Goal: Information Seeking & Learning: Learn about a topic

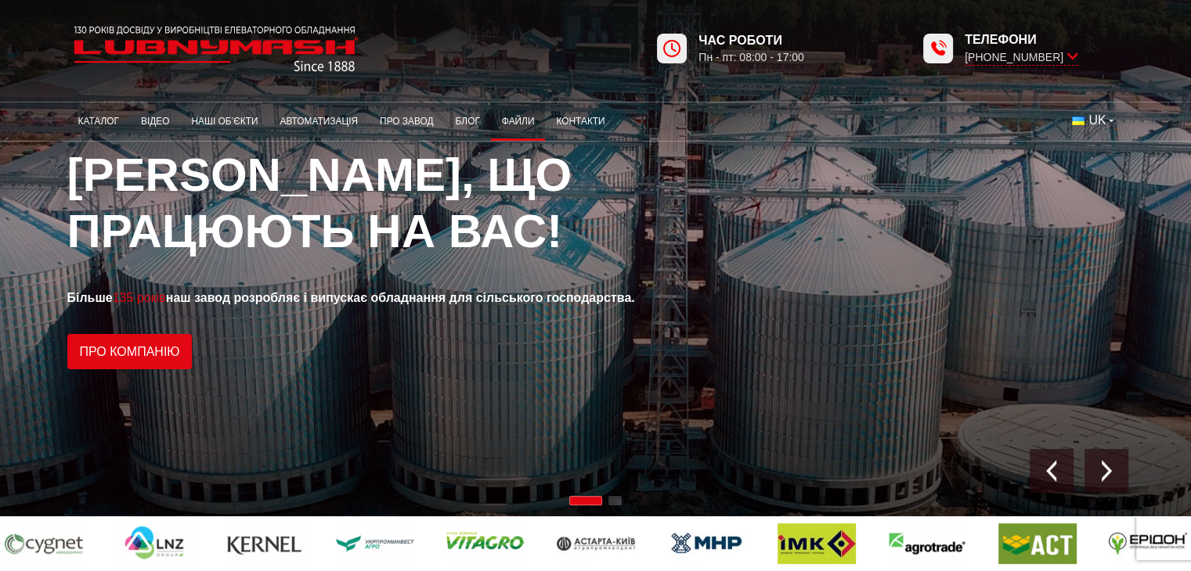
click at [526, 114] on link "Файли" at bounding box center [518, 121] width 55 height 31
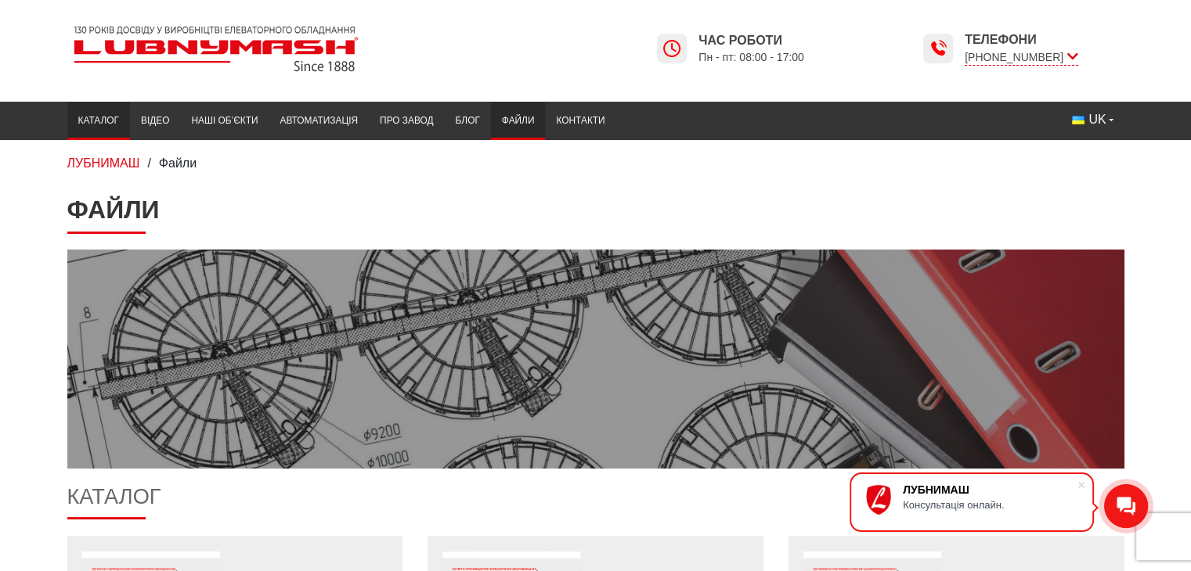
click at [106, 114] on link "Каталог" at bounding box center [98, 121] width 63 height 31
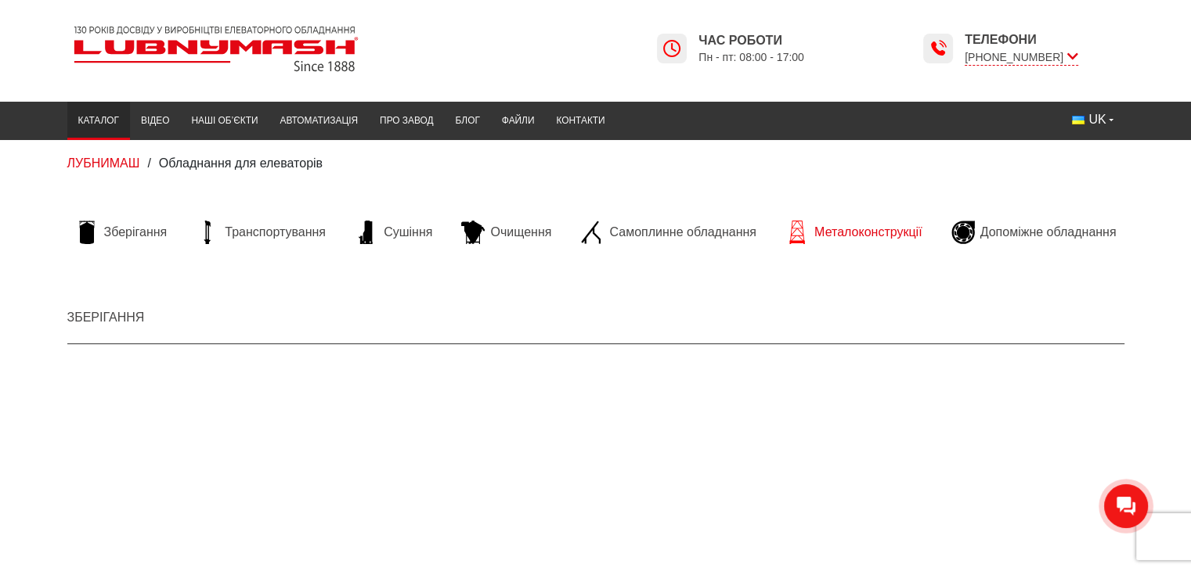
click at [813, 226] on link "Металоконструкції" at bounding box center [853, 232] width 152 height 23
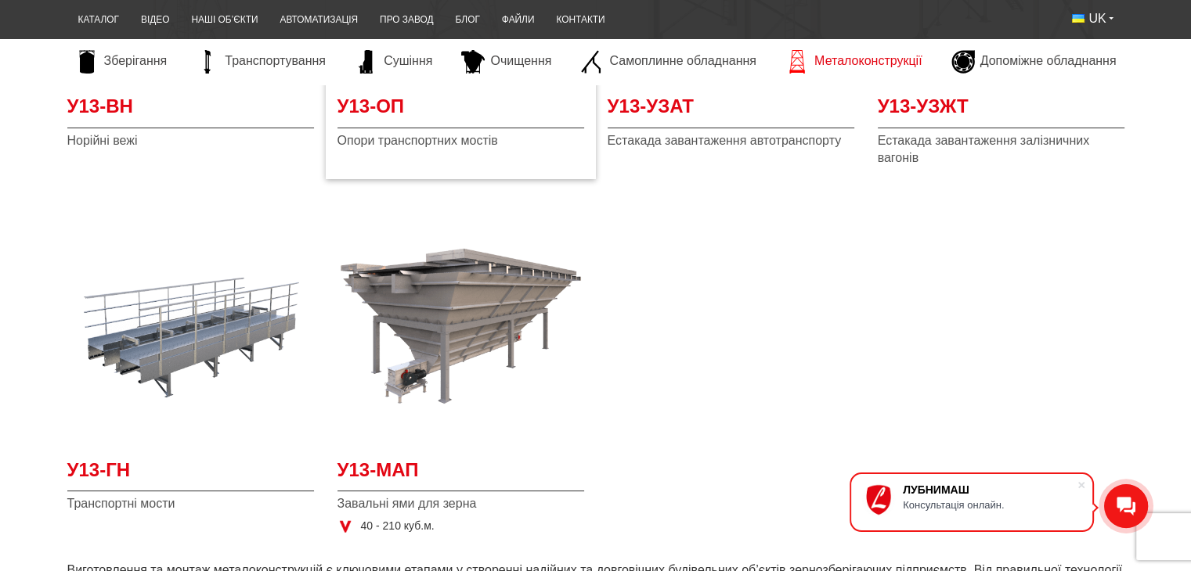
scroll to position [548, 0]
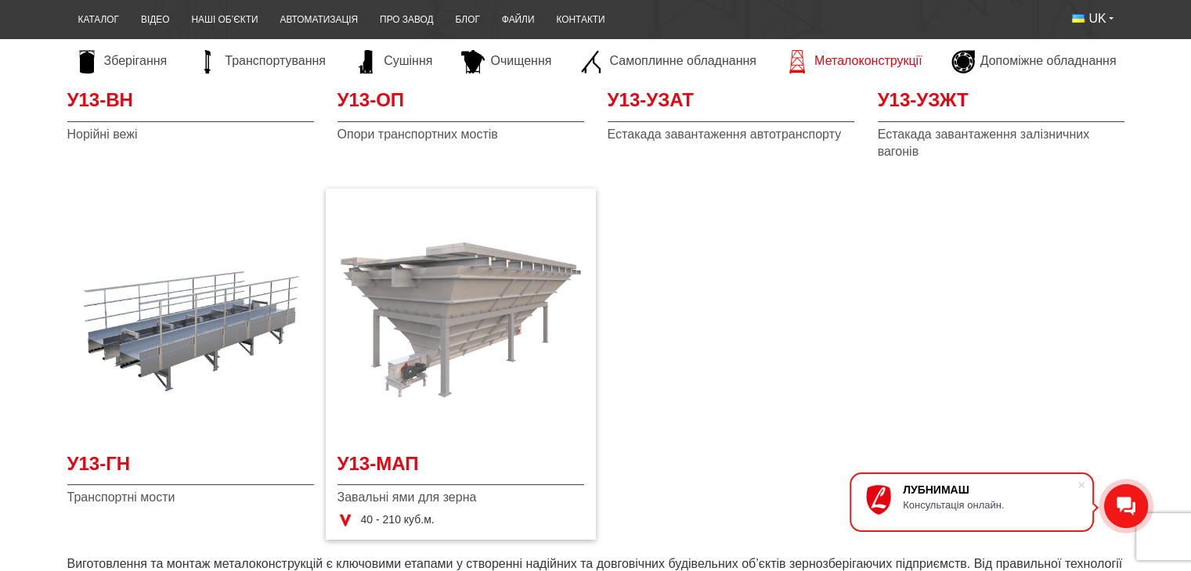
click at [457, 297] on img at bounding box center [460, 319] width 247 height 247
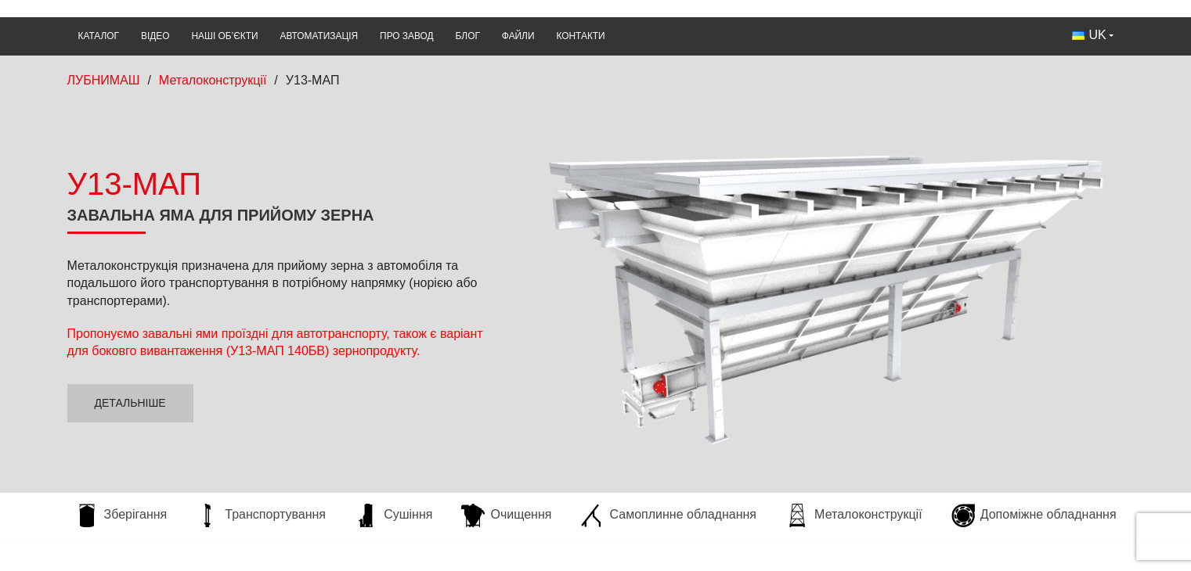
scroll to position [157, 0]
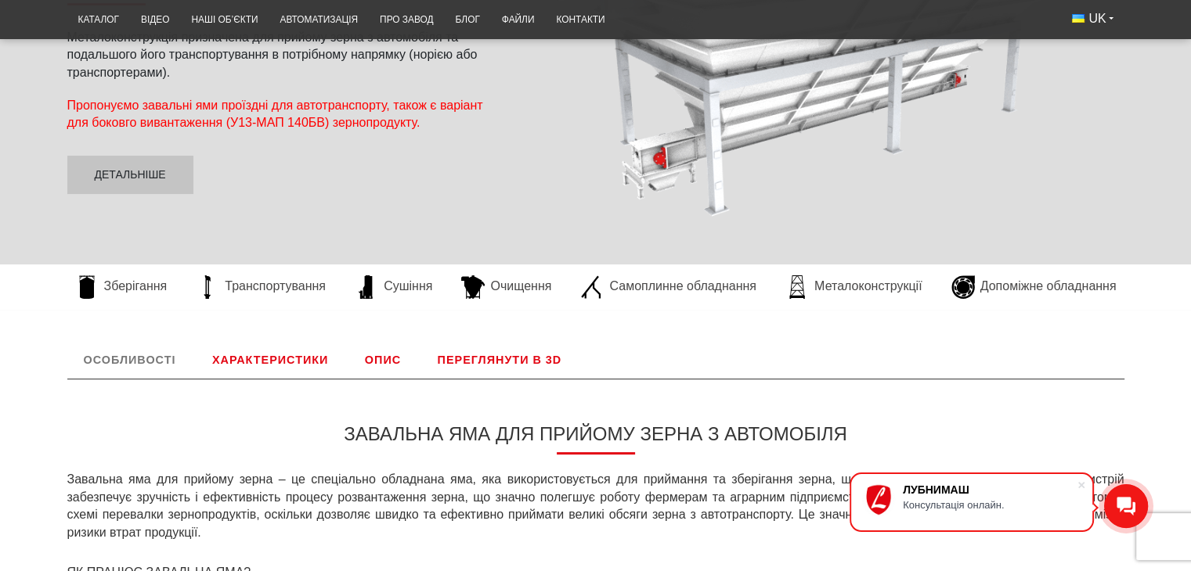
click at [236, 355] on link "Характеристики" at bounding box center [270, 360] width 149 height 38
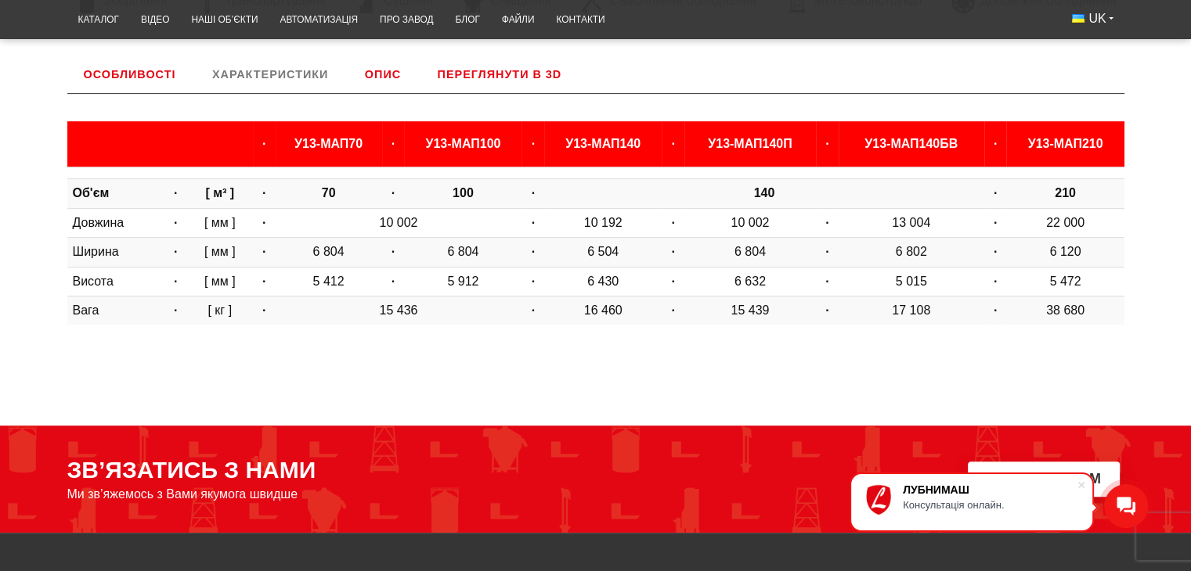
click at [402, 73] on link "Опис" at bounding box center [382, 75] width 69 height 38
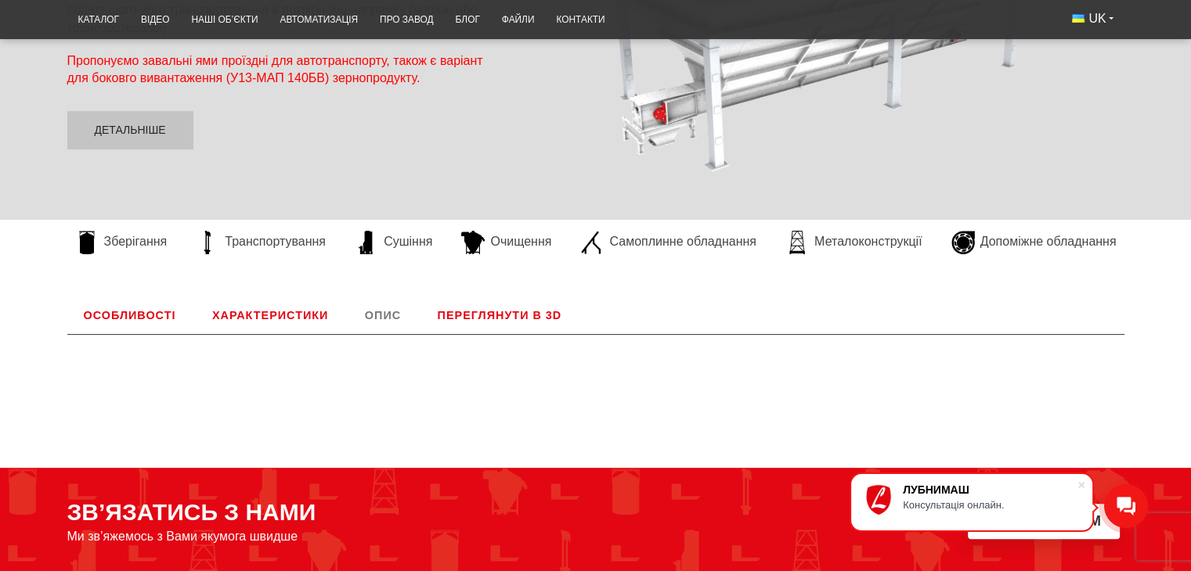
click at [477, 315] on link "Переглянути в 3D" at bounding box center [499, 316] width 157 height 38
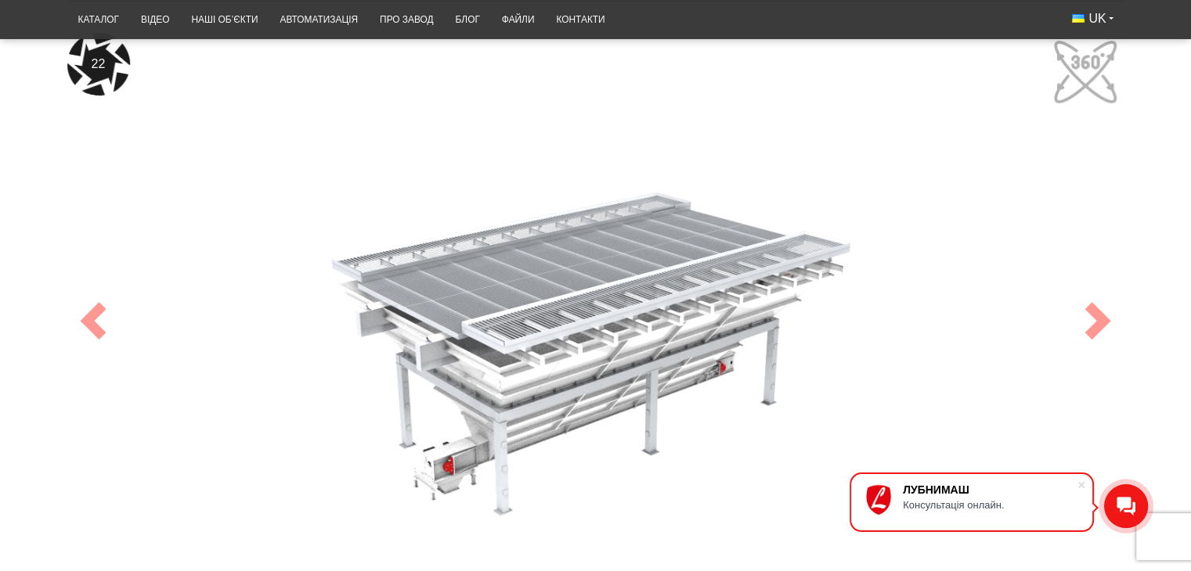
scroll to position [755, 0]
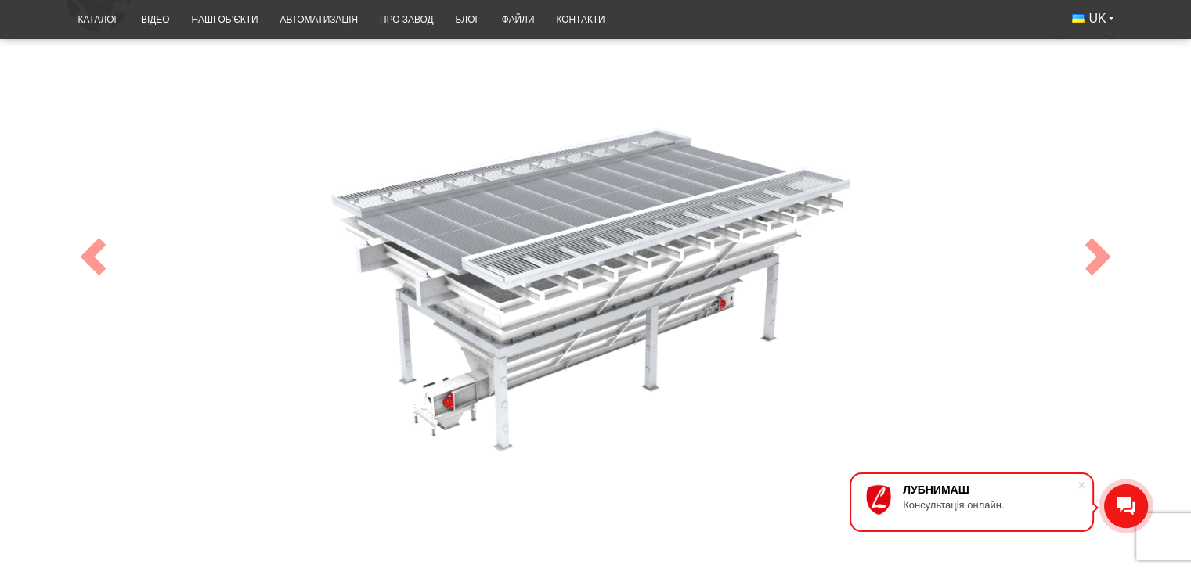
drag, startPoint x: 548, startPoint y: 305, endPoint x: 712, endPoint y: 223, distance: 183.5
click at [604, 245] on div "40" at bounding box center [595, 257] width 1057 height 576
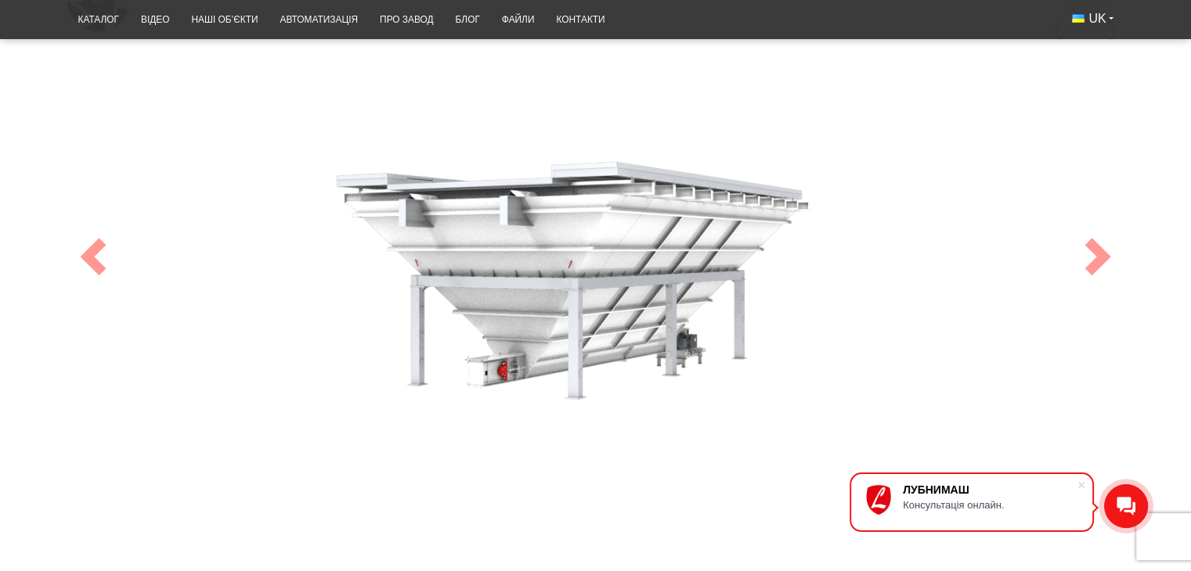
drag, startPoint x: 692, startPoint y: 279, endPoint x: 827, endPoint y: 189, distance: 162.4
click at [827, 189] on div "92" at bounding box center [595, 257] width 1057 height 576
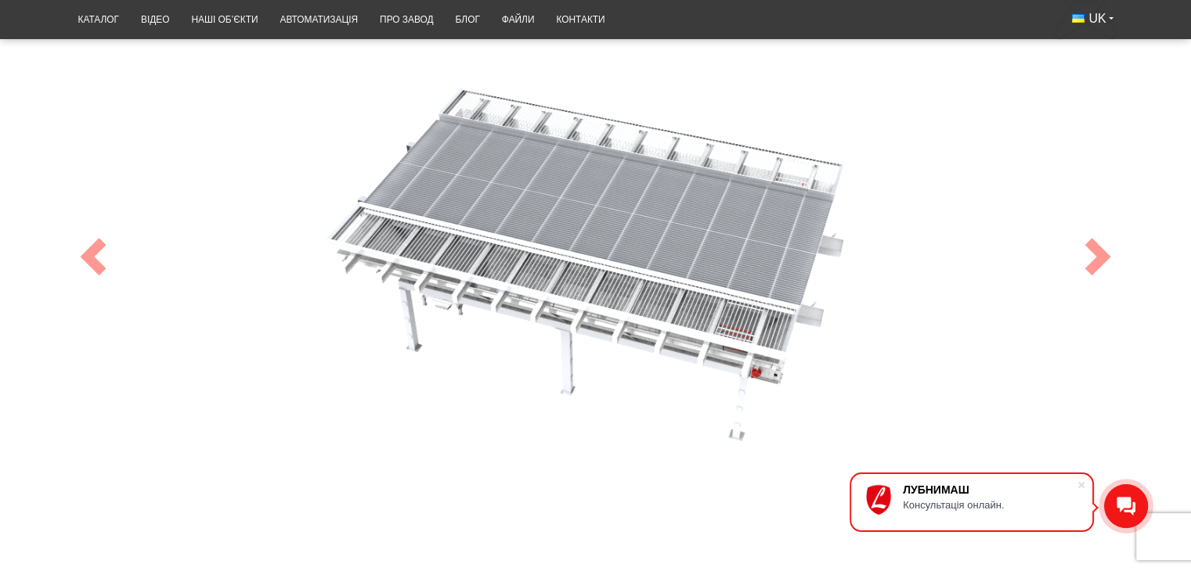
drag, startPoint x: 501, startPoint y: 218, endPoint x: 673, endPoint y: 170, distance: 178.9
click at [623, 239] on div "100" at bounding box center [595, 257] width 1057 height 576
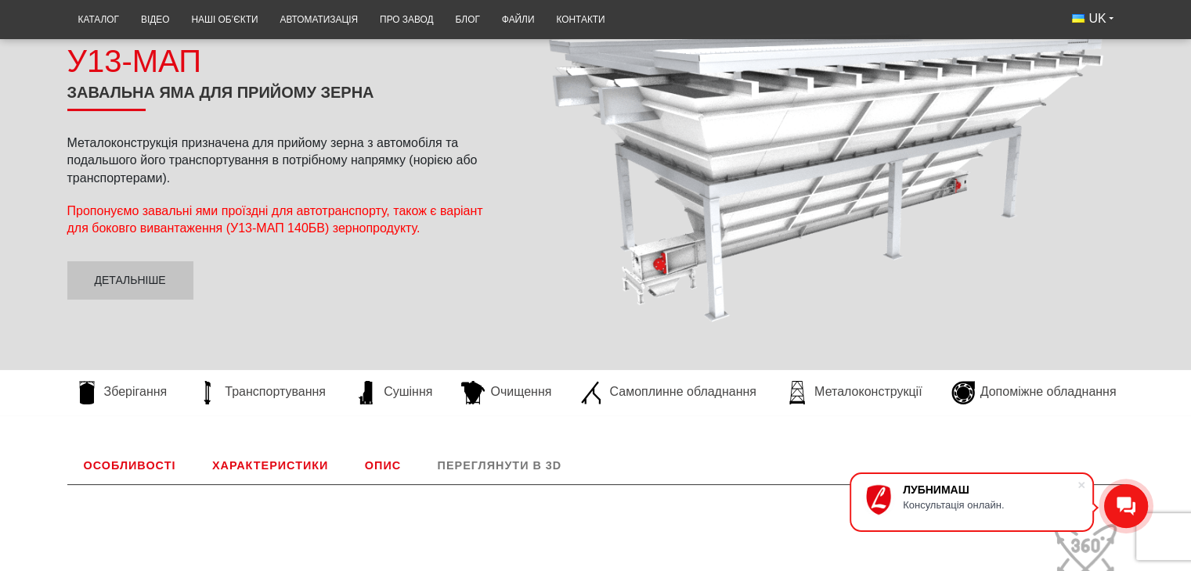
click at [139, 467] on link "Особливості" at bounding box center [129, 466] width 125 height 38
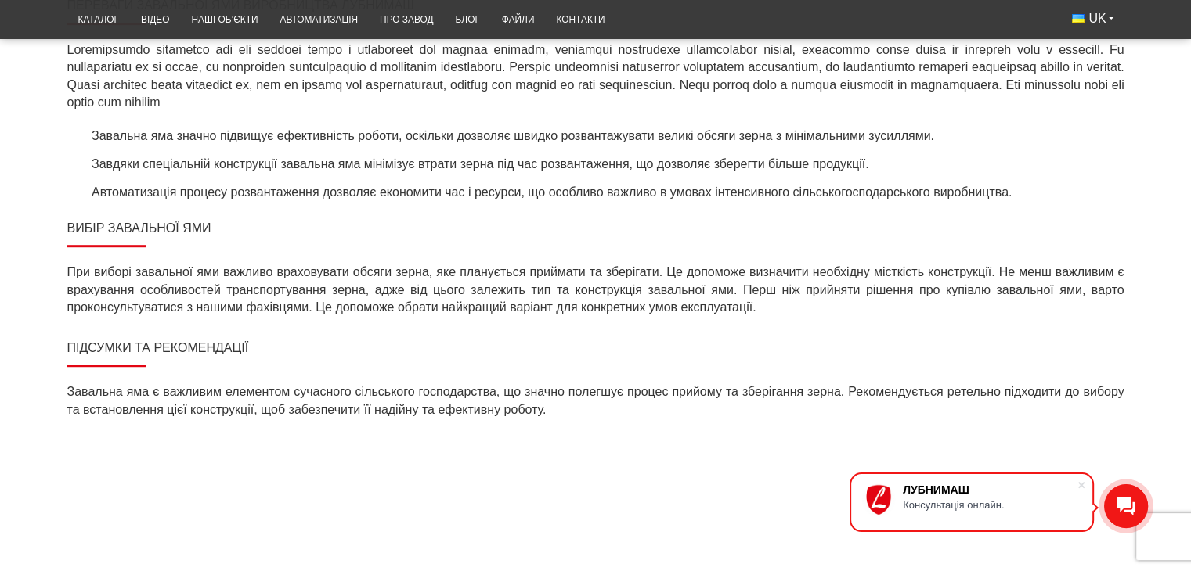
scroll to position [990, 0]
